Goal: Transaction & Acquisition: Purchase product/service

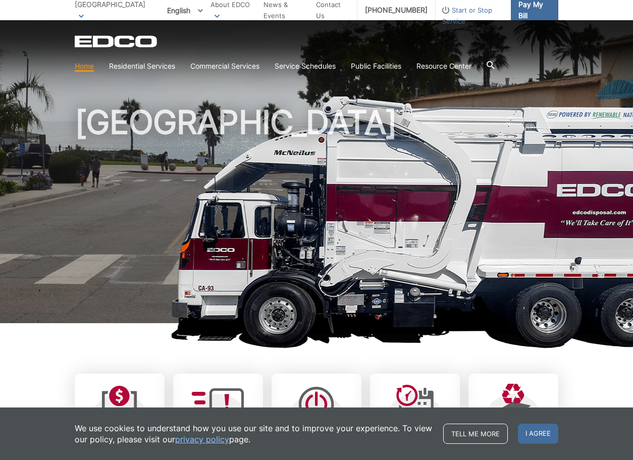
click at [531, 16] on link "Pay My Bill" at bounding box center [534, 10] width 47 height 20
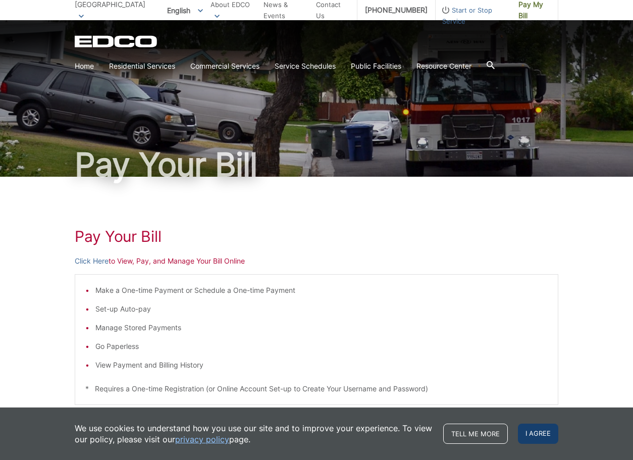
click at [545, 428] on span "I agree" at bounding box center [538, 434] width 40 height 20
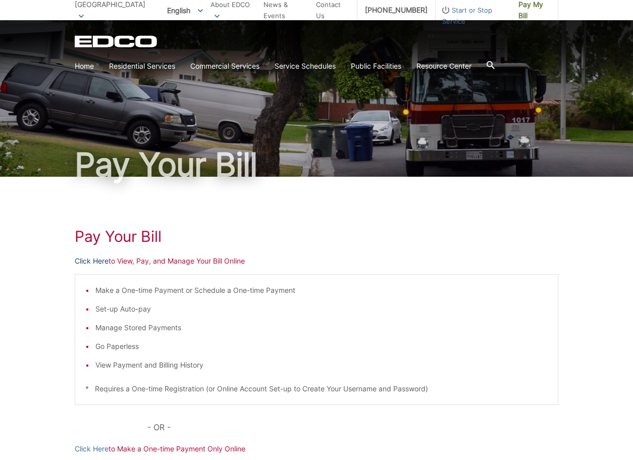
click at [85, 261] on link "Click Here" at bounding box center [92, 261] width 34 height 11
